Goal: Task Accomplishment & Management: Use online tool/utility

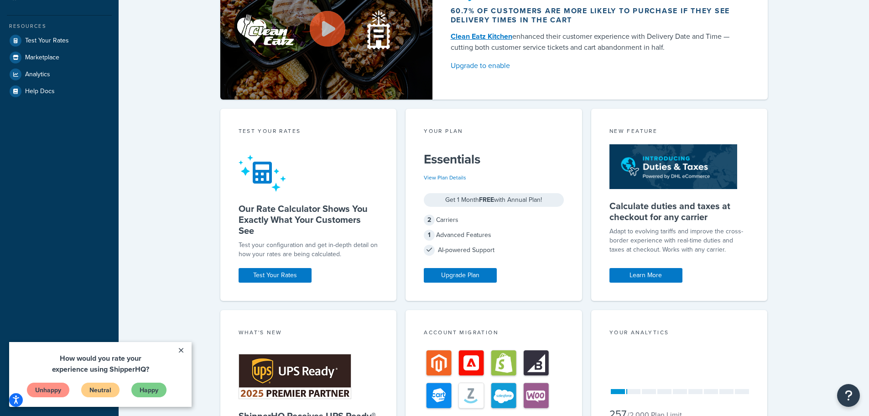
scroll to position [183, 0]
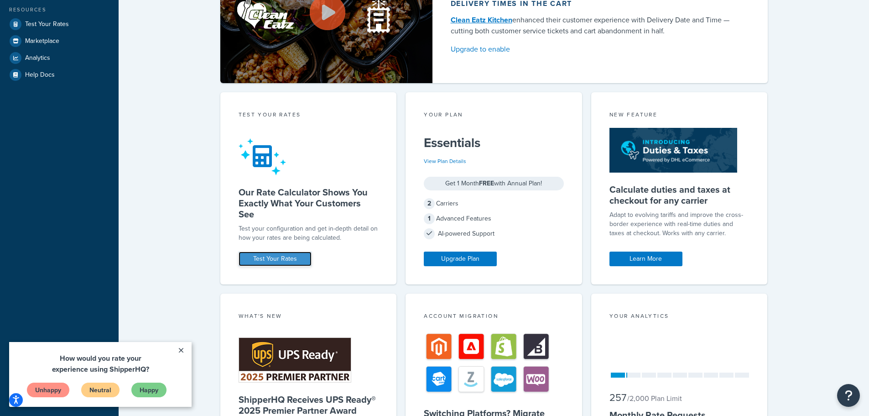
click at [291, 262] on link "Test Your Rates" at bounding box center [275, 258] width 73 height 15
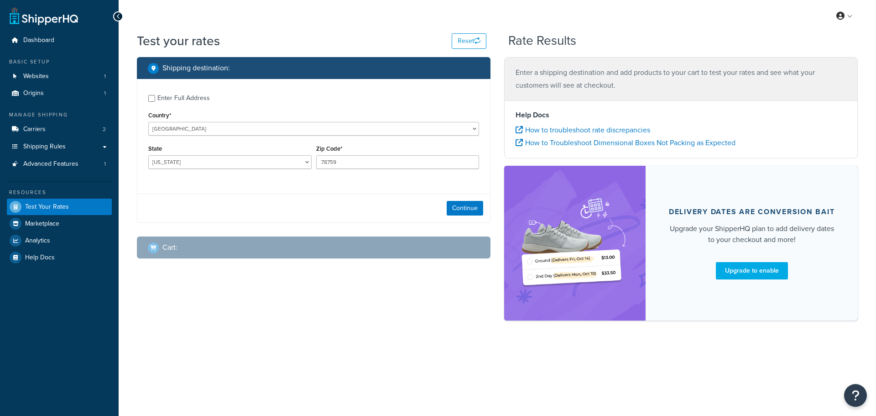
select select "[GEOGRAPHIC_DATA]"
click at [150, 101] on input "Enter Full Address" at bounding box center [151, 98] width 7 height 7
checkbox input "true"
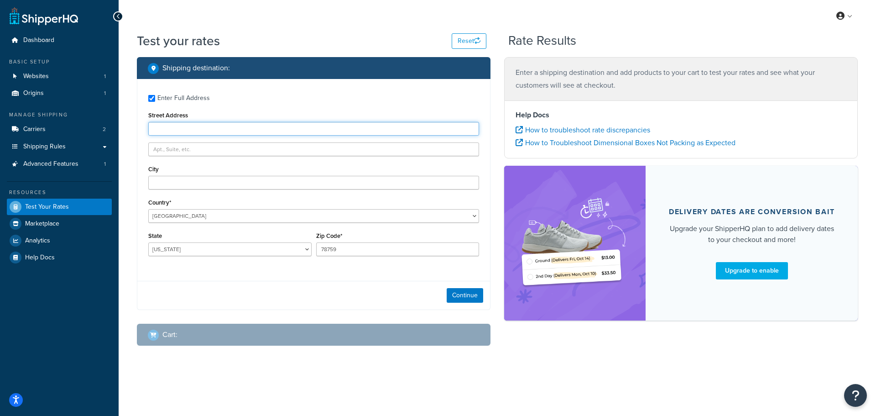
click at [167, 122] on input "Street Address" at bounding box center [313, 129] width 331 height 14
type input "[STREET_ADDRESS]"
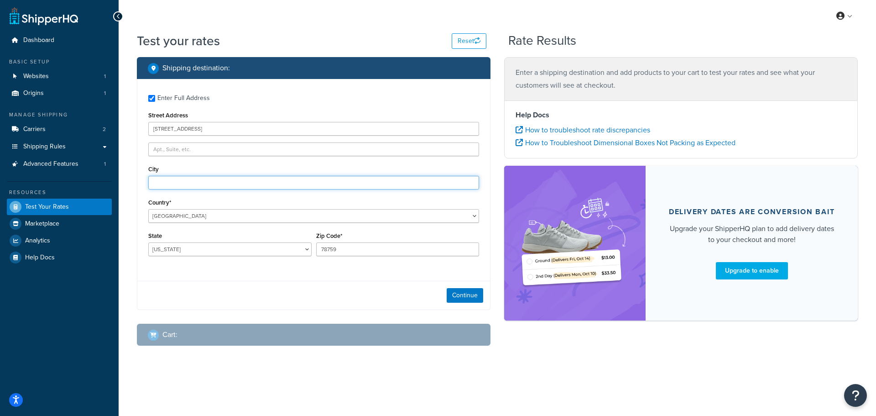
click at [164, 181] on input "City" at bounding box center [313, 183] width 331 height 14
type input "[GEOGRAPHIC_DATA]"
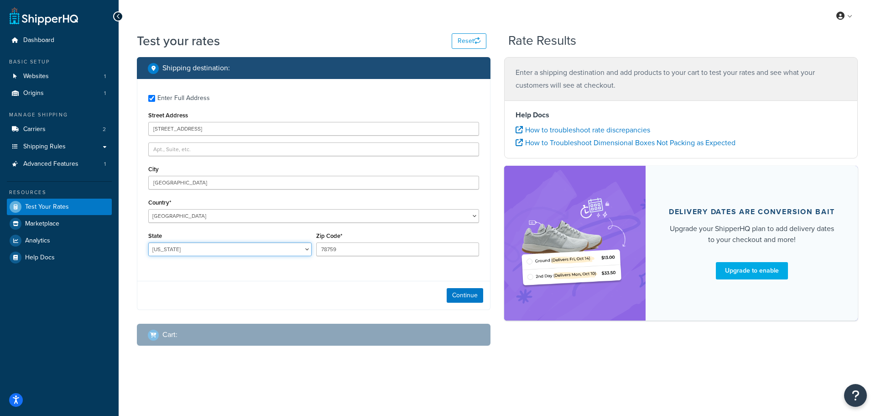
click at [199, 251] on select "[US_STATE] [US_STATE] [US_STATE] [US_STATE] [US_STATE] Armed Forces Americas Ar…" at bounding box center [229, 249] width 163 height 14
select select "CA"
click at [148, 242] on select "[US_STATE] [US_STATE] [US_STATE] [US_STATE] [US_STATE] Armed Forces Americas Ar…" at bounding box center [229, 249] width 163 height 14
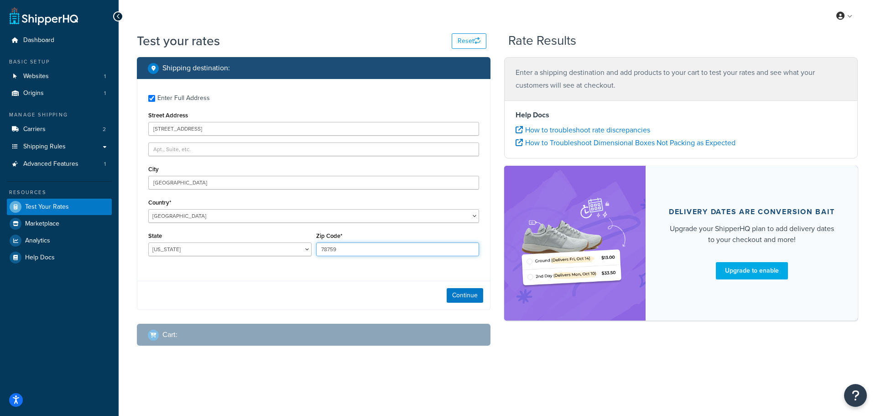
drag, startPoint x: 349, startPoint y: 254, endPoint x: 311, endPoint y: 247, distance: 38.4
click at [311, 247] on div "State [US_STATE] [US_STATE] [US_STATE] [US_STATE] [US_STATE] Armed Forces Ameri…" at bounding box center [313, 246] width 335 height 33
type input "94607"
click at [463, 299] on button "Continue" at bounding box center [465, 295] width 37 height 15
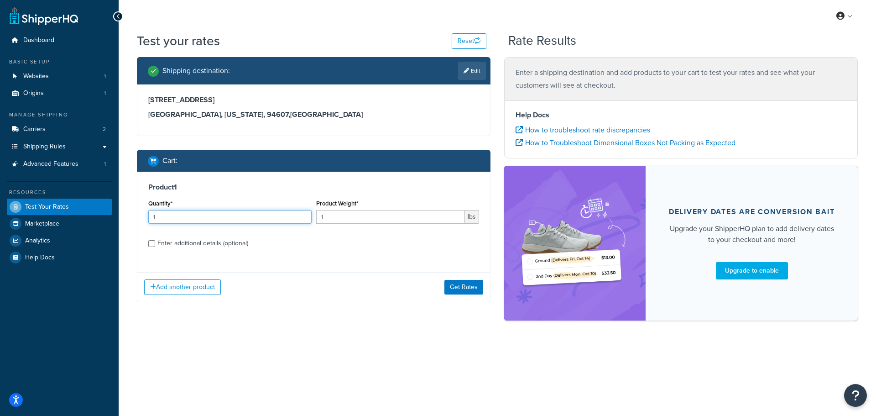
drag, startPoint x: 173, startPoint y: 220, endPoint x: 116, endPoint y: 219, distance: 57.1
click at [117, 219] on div "Dashboard Basic Setup Websites 1 Origins 1 Manage Shipping Carriers 2 Shipping …" at bounding box center [438, 208] width 876 height 416
type input "5"
drag, startPoint x: 335, startPoint y: 219, endPoint x: 304, endPoint y: 221, distance: 30.6
click at [304, 221] on div "Quantity* 5 Product Weight* 1 lbs" at bounding box center [313, 213] width 335 height 33
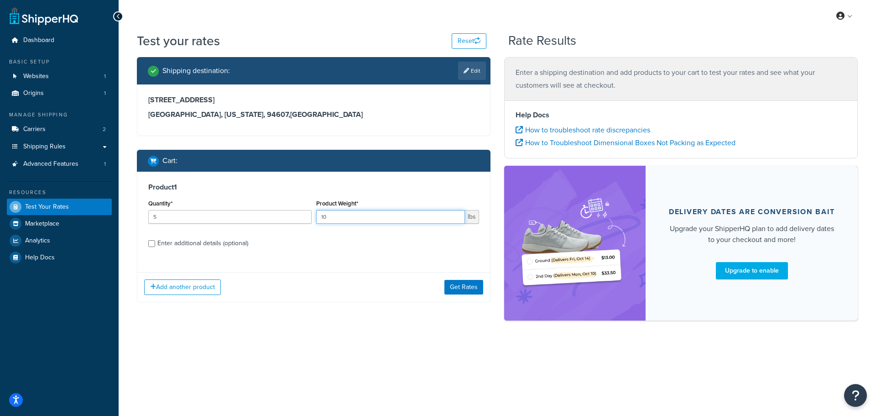
type input "10"
click at [235, 245] on div "Enter additional details (optional)" at bounding box center [202, 243] width 91 height 13
click at [155, 245] on input "Enter additional details (optional)" at bounding box center [151, 243] width 7 height 7
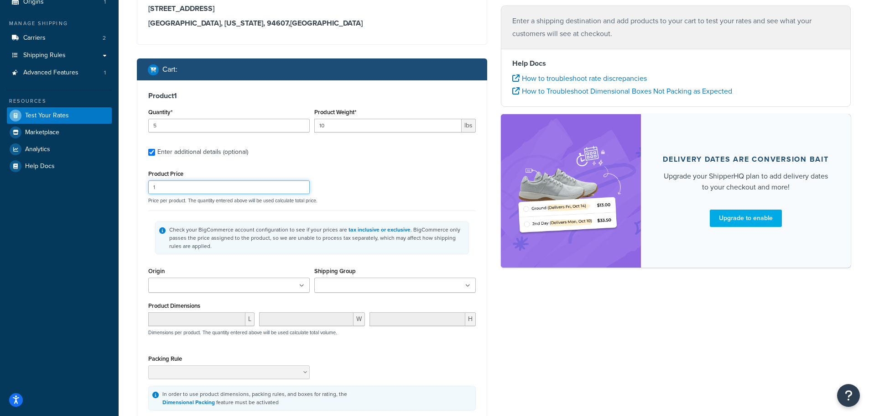
scroll to position [46, 0]
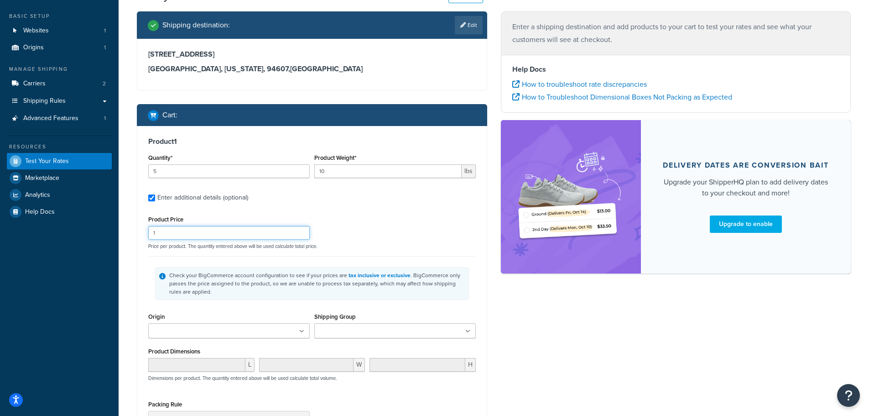
drag, startPoint x: 163, startPoint y: 186, endPoint x: 145, endPoint y: 188, distance: 18.3
click at [145, 188] on div "Product 1 Quantity* 5 Product Weight* 10 lbs Enter additional details (optional…" at bounding box center [312, 296] width 350 height 341
click at [153, 199] on input "Enter additional details (optional)" at bounding box center [151, 197] width 7 height 7
checkbox input "false"
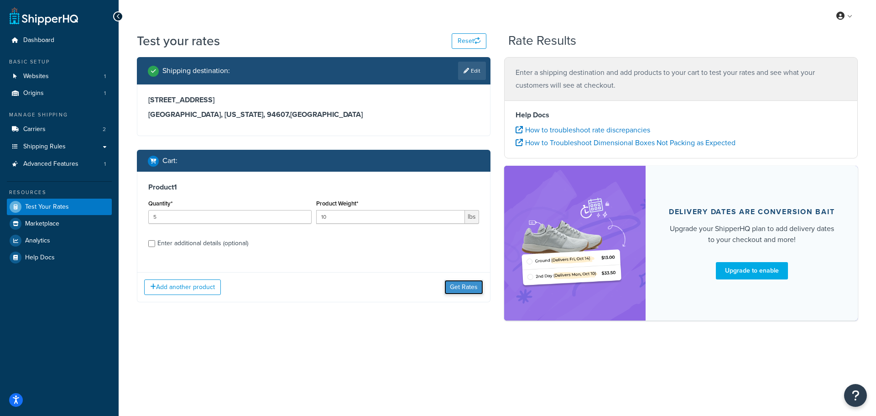
click at [465, 283] on button "Get Rates" at bounding box center [464, 287] width 39 height 15
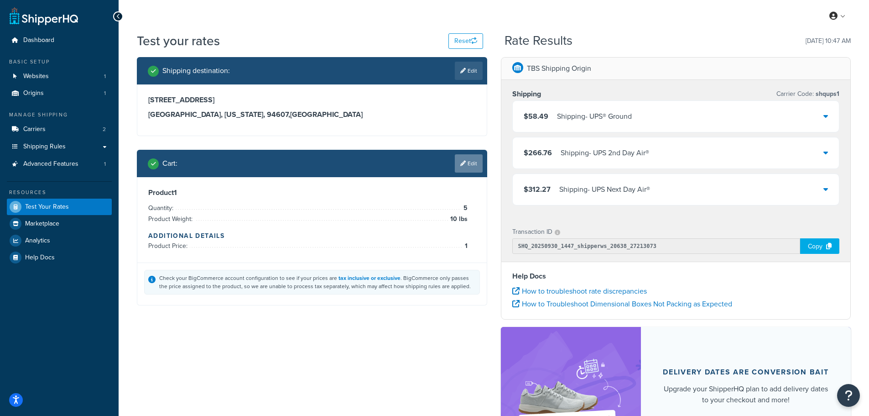
click at [466, 164] on link "Edit" at bounding box center [469, 163] width 28 height 18
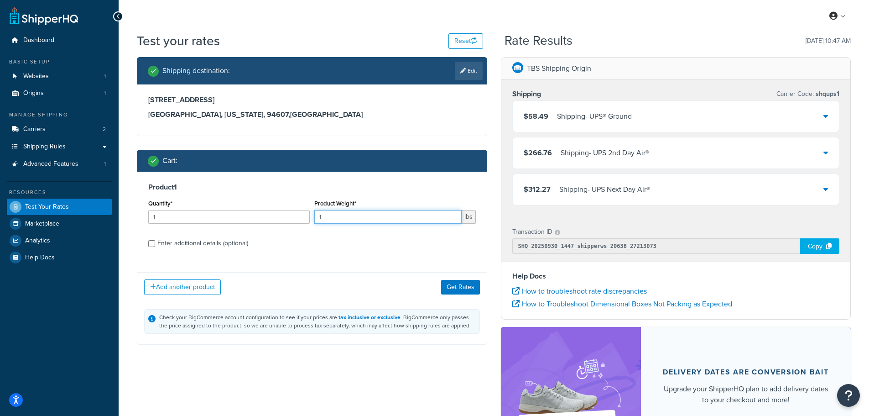
drag, startPoint x: 335, startPoint y: 216, endPoint x: 318, endPoint y: 216, distance: 16.9
click at [318, 216] on input "1" at bounding box center [387, 217] width 147 height 14
type input "10"
click at [313, 247] on label "Enter additional details (optional)" at bounding box center [316, 242] width 319 height 15
click at [155, 247] on input "Enter additional details (optional)" at bounding box center [151, 243] width 7 height 7
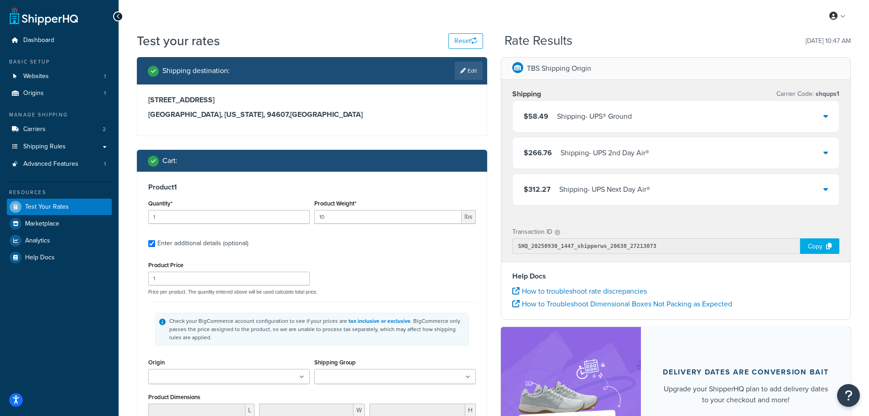
click at [227, 243] on div "Enter additional details (optional)" at bounding box center [202, 243] width 91 height 13
click at [155, 243] on input "Enter additional details (optional)" at bounding box center [151, 243] width 7 height 7
checkbox input "false"
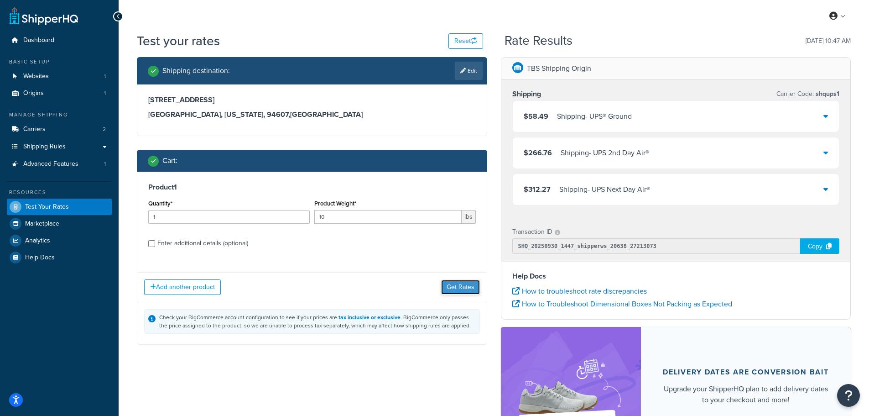
click at [471, 288] on button "Get Rates" at bounding box center [460, 287] width 39 height 15
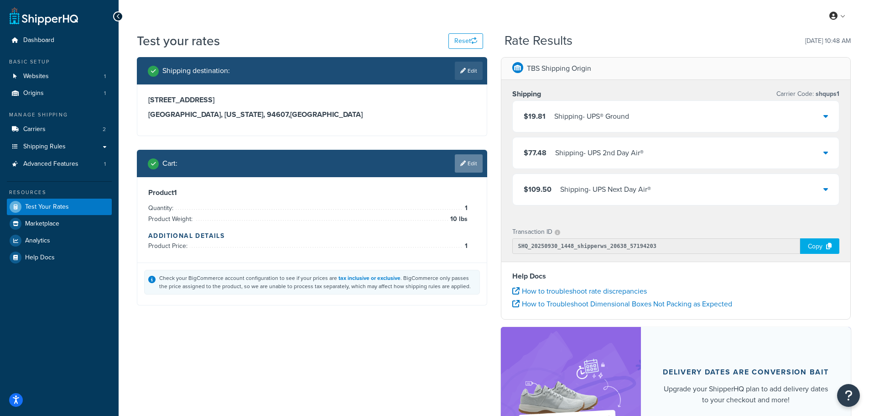
click at [467, 161] on link "Edit" at bounding box center [469, 163] width 28 height 18
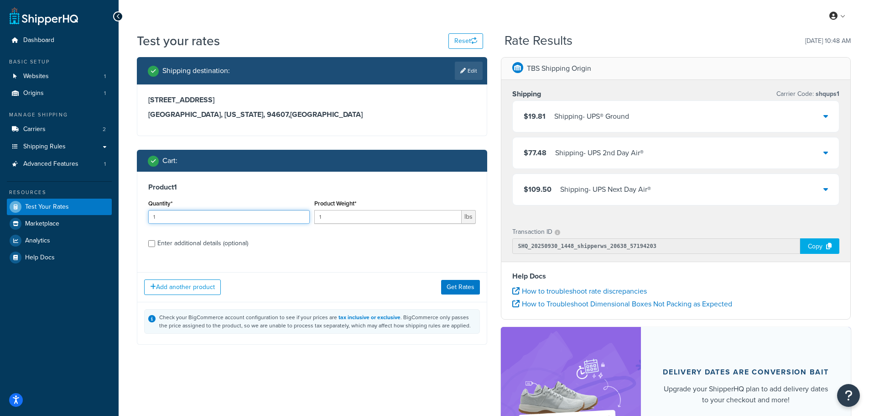
drag, startPoint x: 165, startPoint y: 214, endPoint x: 145, endPoint y: 214, distance: 20.1
click at [145, 214] on div "Product 1 Quantity* 1 Product Weight* 1 lbs Enter additional details (optional)" at bounding box center [312, 219] width 350 height 94
type input "5"
click at [329, 221] on input "1" at bounding box center [387, 217] width 147 height 14
type input "1.82"
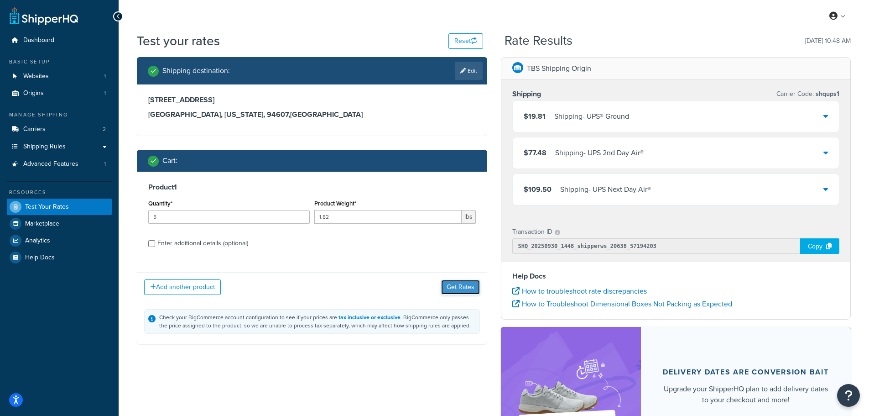
click at [465, 282] on button "Get Rates" at bounding box center [460, 287] width 39 height 15
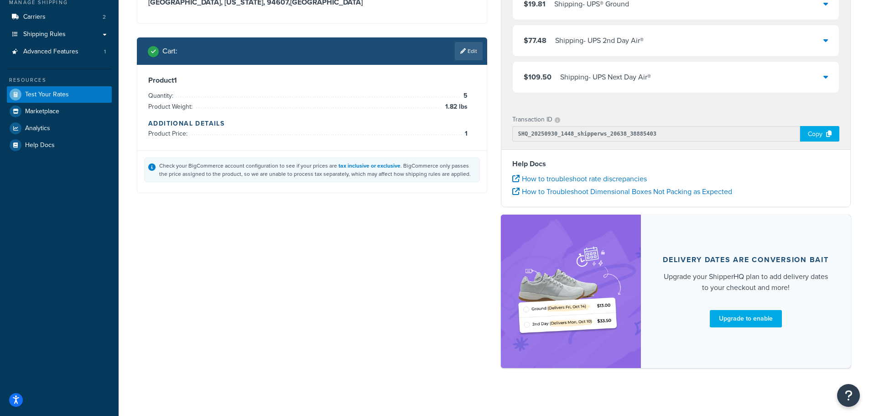
scroll to position [119, 0]
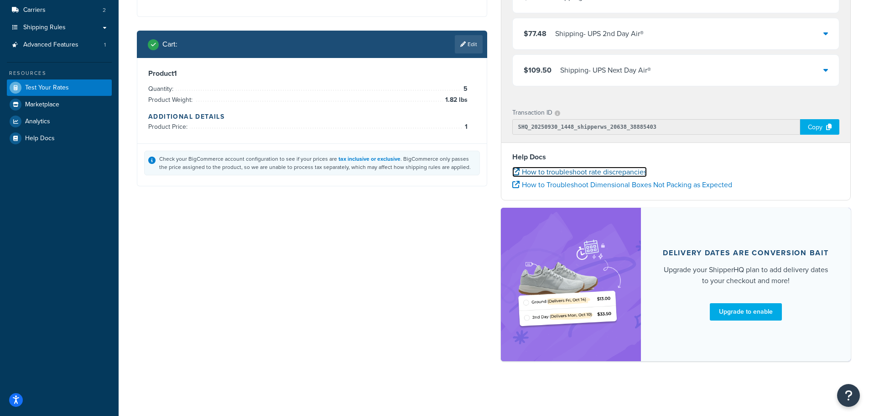
click at [575, 172] on link "How to troubleshoot rate discrepancies" at bounding box center [580, 172] width 135 height 10
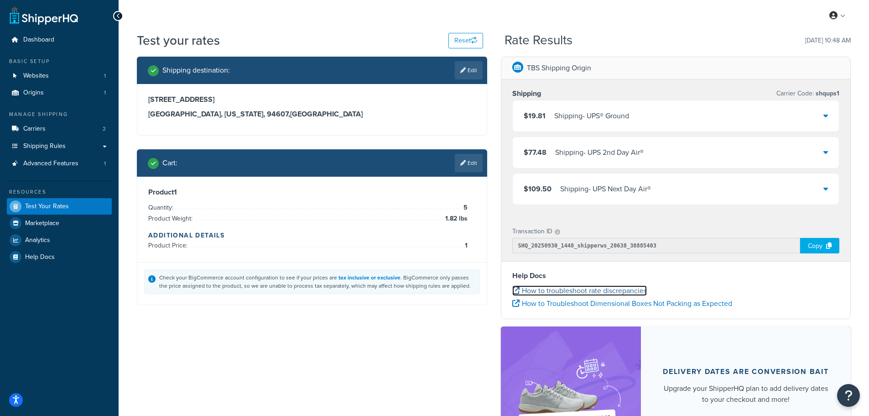
scroll to position [0, 0]
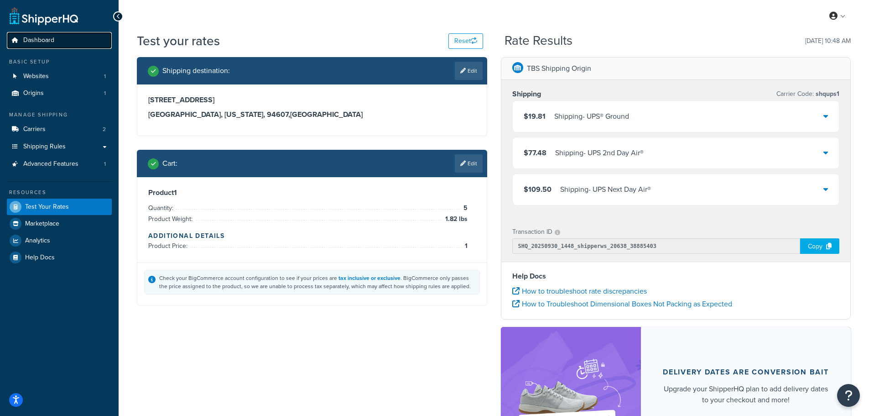
click at [43, 45] on link "Dashboard" at bounding box center [59, 40] width 105 height 17
